Goal: Information Seeking & Learning: Learn about a topic

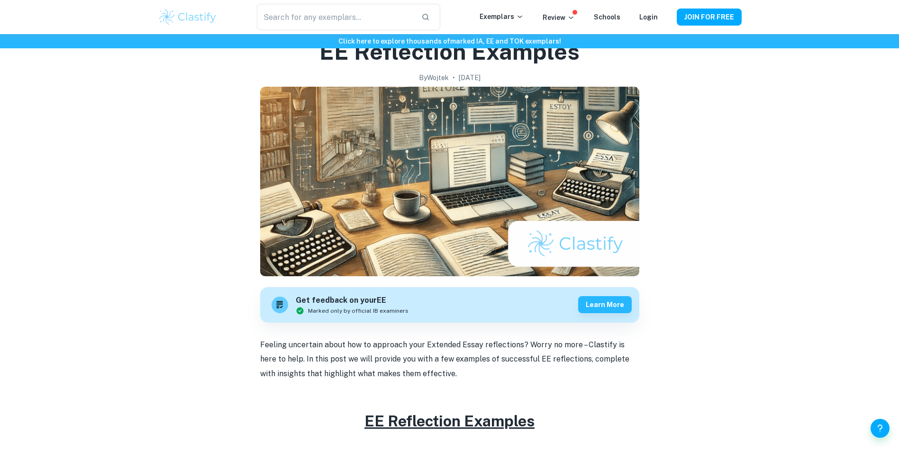
scroll to position [47, 0]
click at [199, 18] on img at bounding box center [188, 17] width 60 height 19
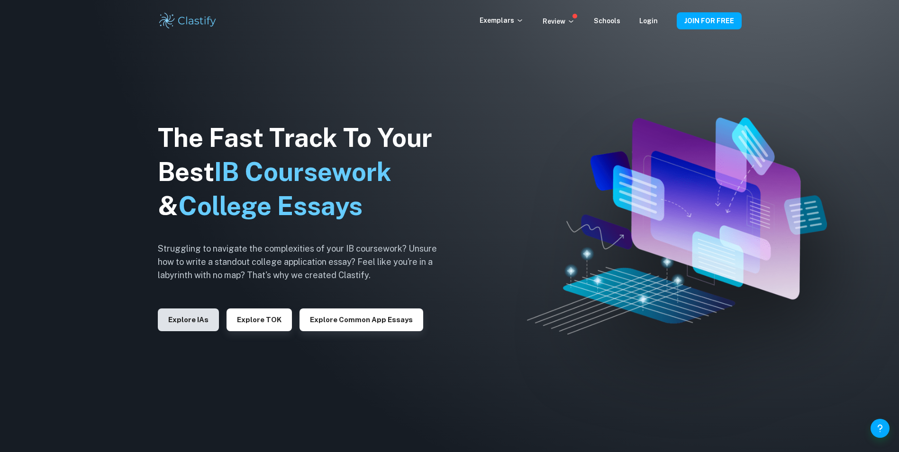
click at [194, 323] on button "Explore IAs" at bounding box center [188, 319] width 61 height 23
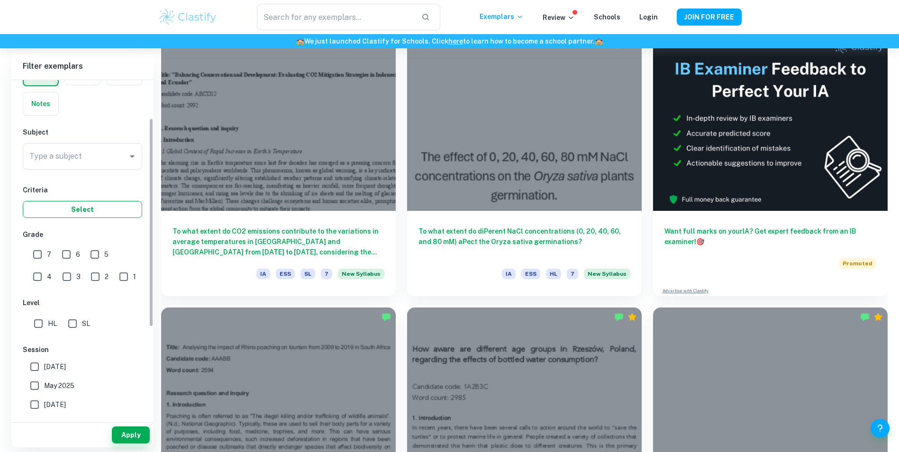
scroll to position [95, 0]
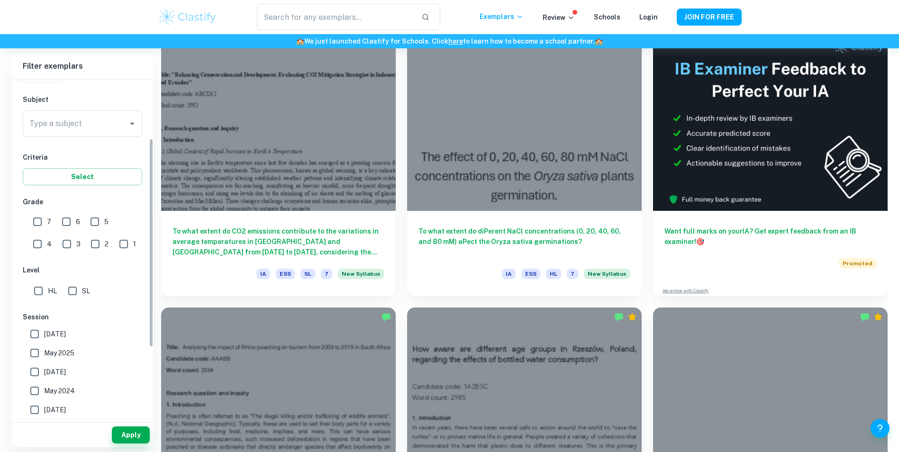
click at [106, 140] on div "Type a subject Type a subject" at bounding box center [82, 125] width 119 height 30
click at [104, 132] on input "Type a subject" at bounding box center [75, 124] width 97 height 18
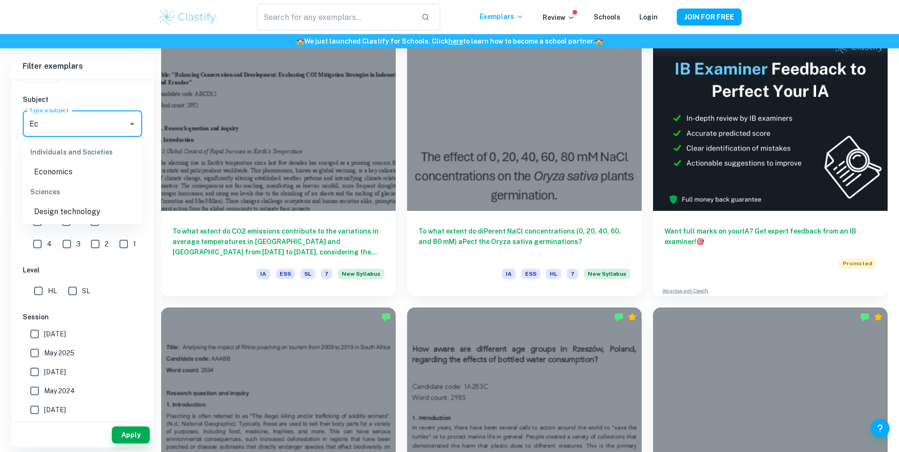
click at [92, 174] on li "Economics" at bounding box center [82, 171] width 119 height 17
type input "Economics"
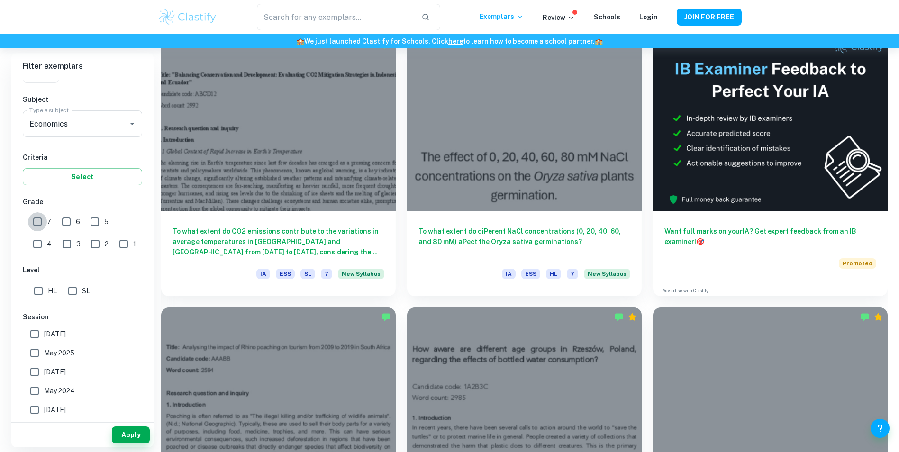
click at [36, 221] on input "7" at bounding box center [37, 221] width 19 height 19
checkbox input "true"
click at [57, 291] on div "HL" at bounding box center [47, 289] width 34 height 23
click at [43, 290] on input "HL" at bounding box center [38, 290] width 19 height 19
checkbox input "true"
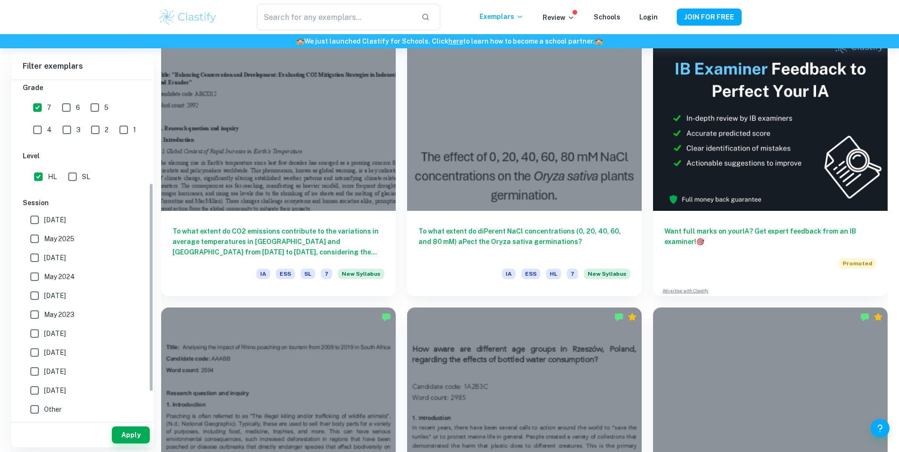
scroll to position [209, 0]
click at [126, 440] on button "Apply" at bounding box center [131, 434] width 38 height 17
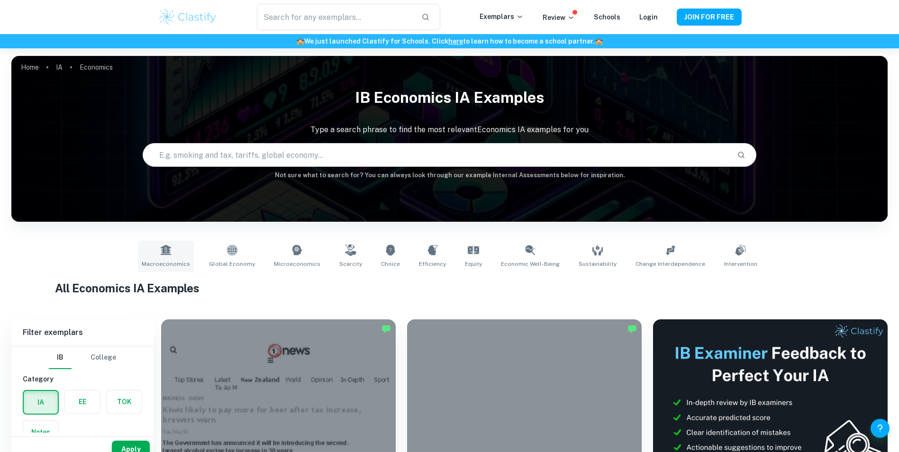
click at [171, 263] on span "Macroeconomics" at bounding box center [166, 264] width 48 height 9
type input "Macroeconomics"
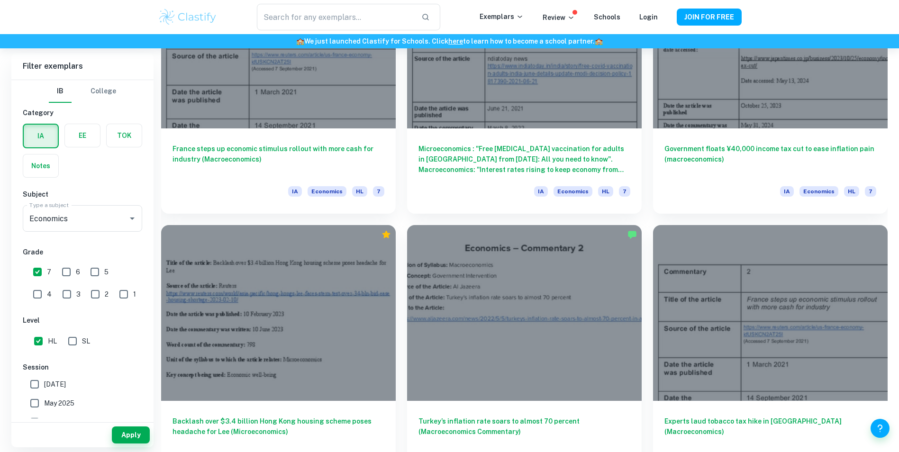
scroll to position [1327, 0]
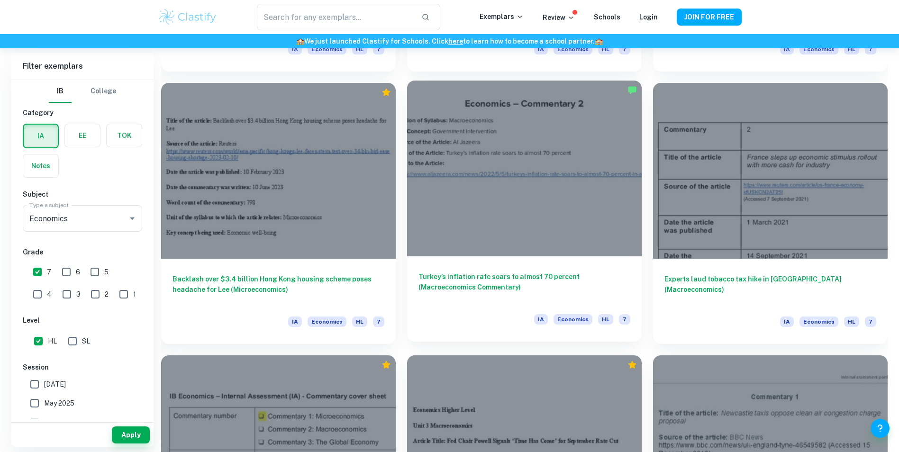
click at [488, 185] on div at bounding box center [524, 169] width 235 height 176
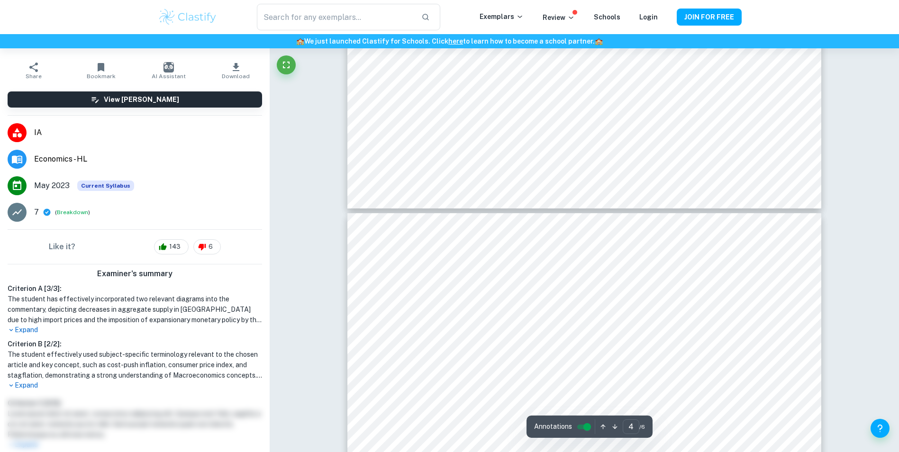
scroll to position [2620, 0]
type input "5"
